Goal: Information Seeking & Learning: Find specific fact

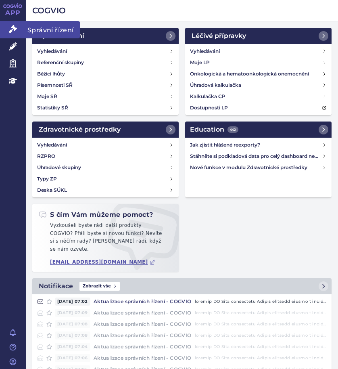
click at [68, 28] on span "Správní řízení" at bounding box center [53, 29] width 55 height 17
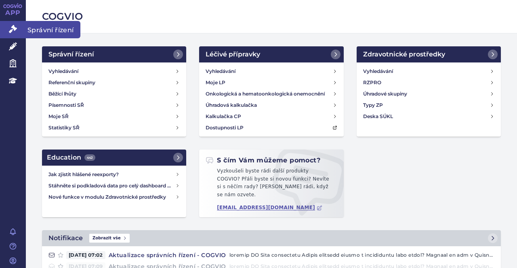
click at [45, 29] on span "Správní řízení" at bounding box center [53, 29] width 55 height 17
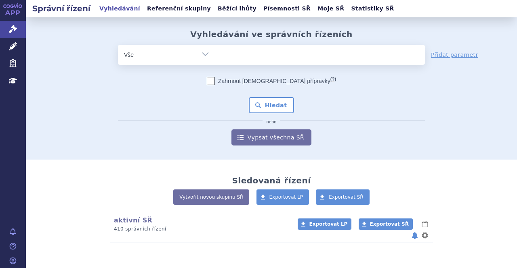
click at [256, 53] on ul at bounding box center [320, 53] width 210 height 17
click at [215, 53] on select at bounding box center [215, 54] width 0 height 20
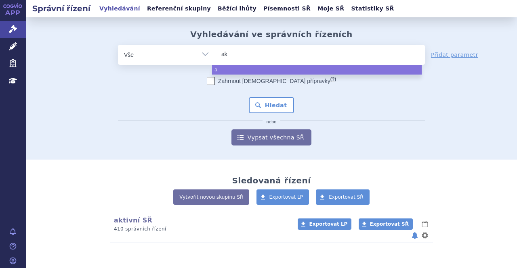
type input "aka"
type input "akan"
type input "akant"
type input "akanti"
type input "akantio"
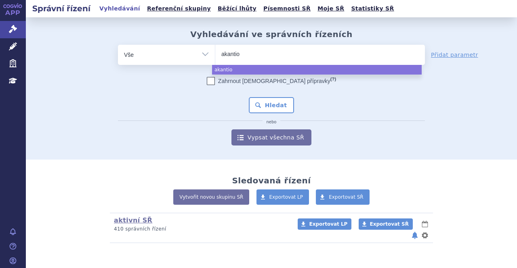
type input "akantior"
select select "akantior"
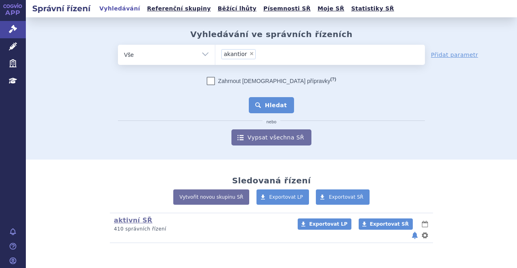
click at [262, 105] on button "Hledat" at bounding box center [272, 105] width 46 height 16
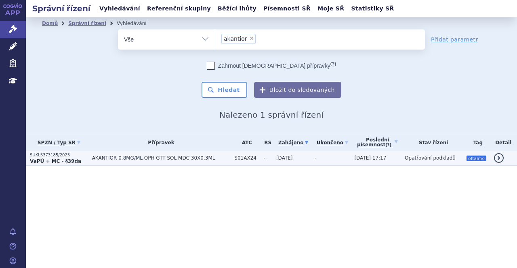
click at [107, 160] on span "AKANTIOR 0,8MG/ML OPH GTT SOL MDC 30X0,3ML" at bounding box center [161, 158] width 138 height 6
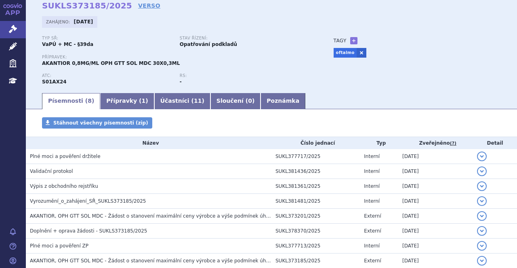
scroll to position [36, 0]
